Goal: Task Accomplishment & Management: Complete application form

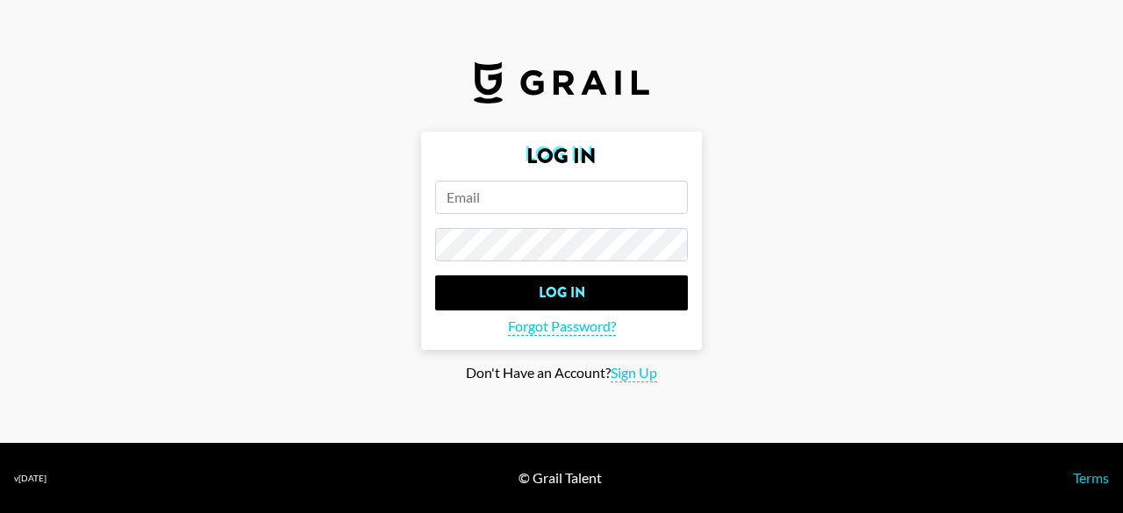
click at [575, 200] on input "email" at bounding box center [561, 197] width 253 height 33
click at [550, 199] on input "email" at bounding box center [561, 197] width 253 height 33
click at [532, 202] on input "email" at bounding box center [561, 197] width 253 height 33
click at [528, 206] on input "email" at bounding box center [561, 197] width 253 height 33
type input "j"
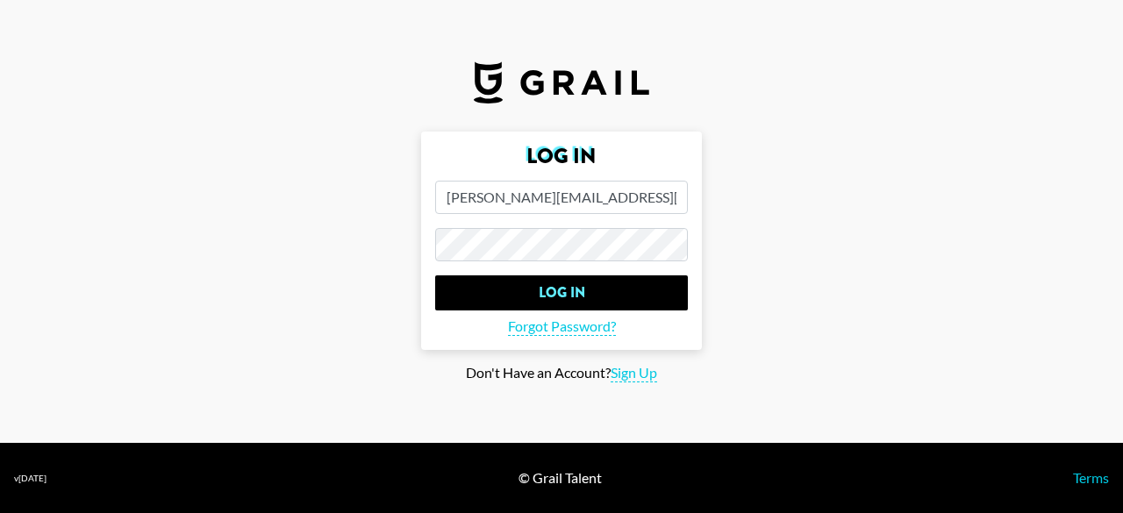
type input "[PERSON_NAME][EMAIL_ADDRESS][DOMAIN_NAME]"
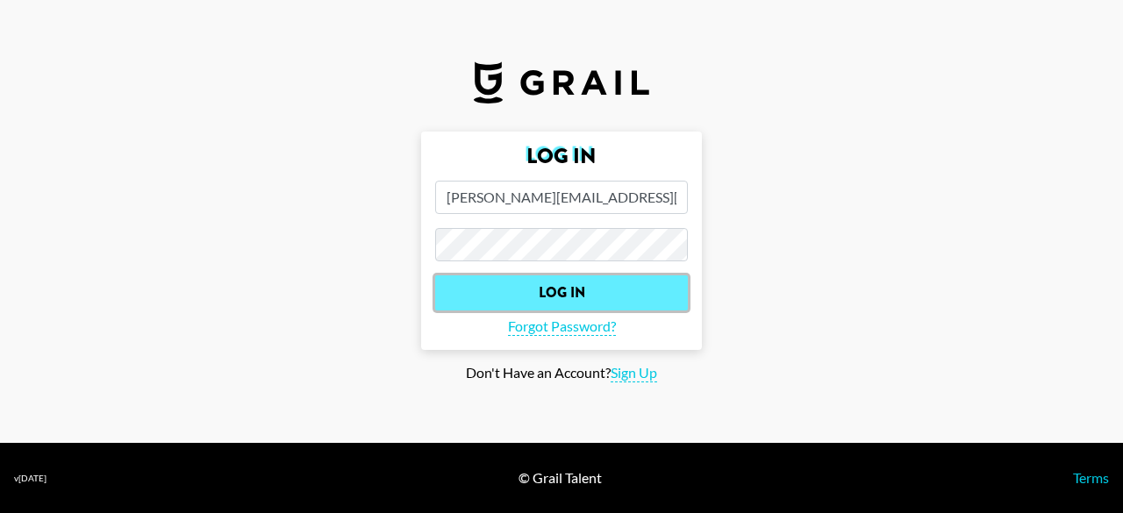
click at [572, 295] on input "Log In" at bounding box center [561, 292] width 253 height 35
